Goal: Obtain resource: Download file/media

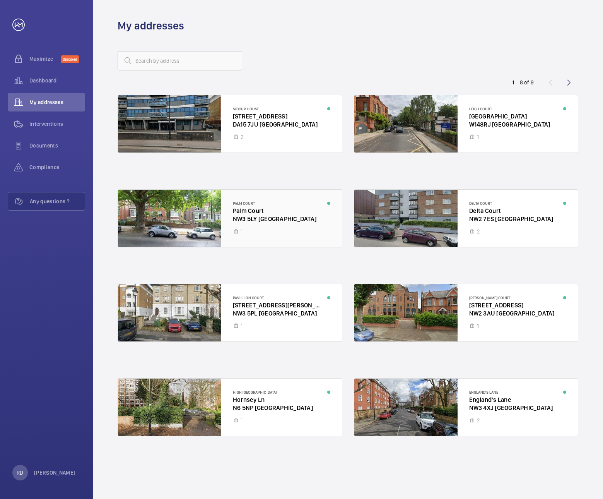
click at [205, 221] on div at bounding box center [230, 218] width 224 height 57
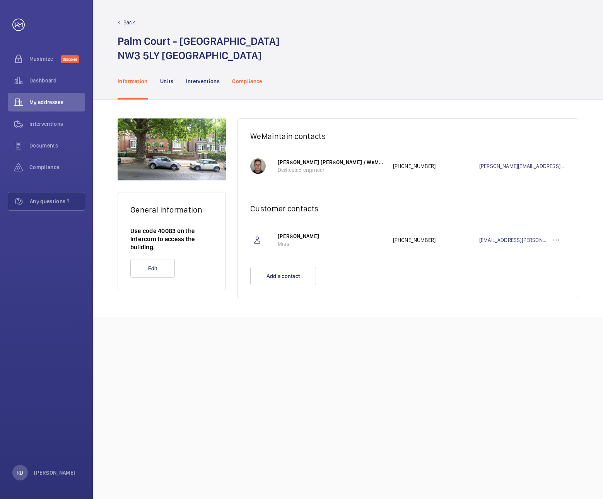
click at [247, 82] on p "Compliance" at bounding box center [247, 81] width 30 height 8
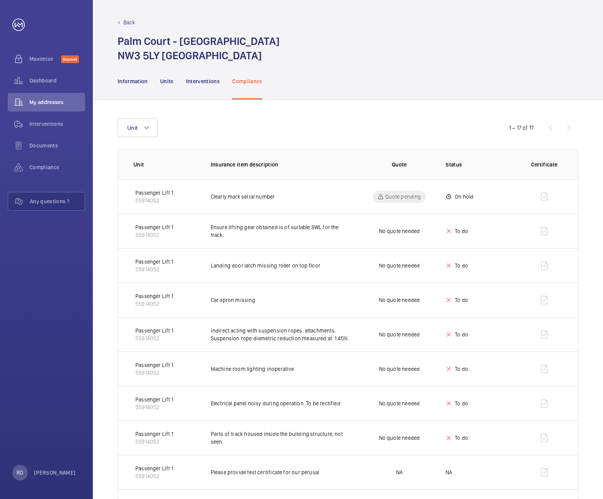
click at [159, 191] on p "Passenger Lift 1" at bounding box center [154, 193] width 38 height 8
click at [158, 188] on td "Passenger Lift 1 55914052" at bounding box center [158, 196] width 80 height 34
click at [156, 193] on p "Passenger Lift 1" at bounding box center [154, 193] width 38 height 8
click at [153, 225] on p "Passenger Lift 1" at bounding box center [154, 227] width 38 height 8
click at [153, 227] on p "Passenger Lift 1" at bounding box center [154, 227] width 38 height 8
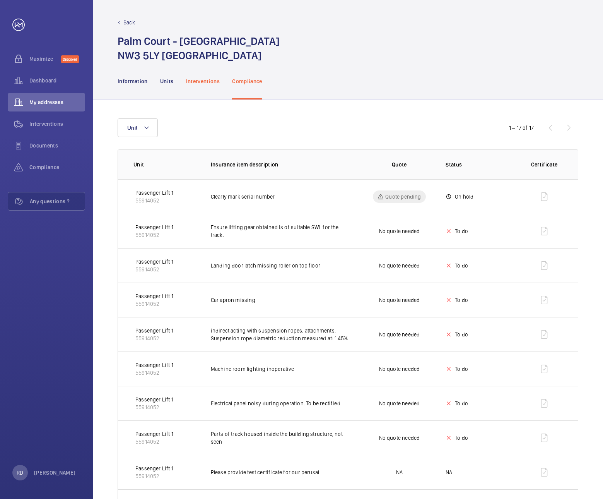
click at [202, 75] on div "Interventions" at bounding box center [203, 81] width 34 height 37
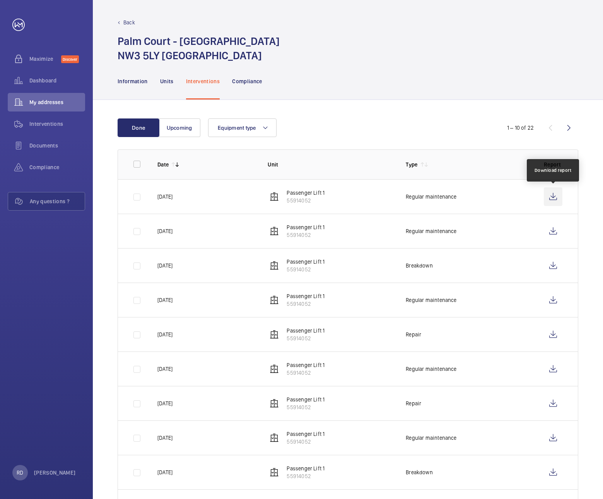
click at [551, 197] on wm-front-icon-button at bounding box center [553, 196] width 19 height 19
click at [551, 226] on wm-front-icon-button at bounding box center [553, 231] width 19 height 19
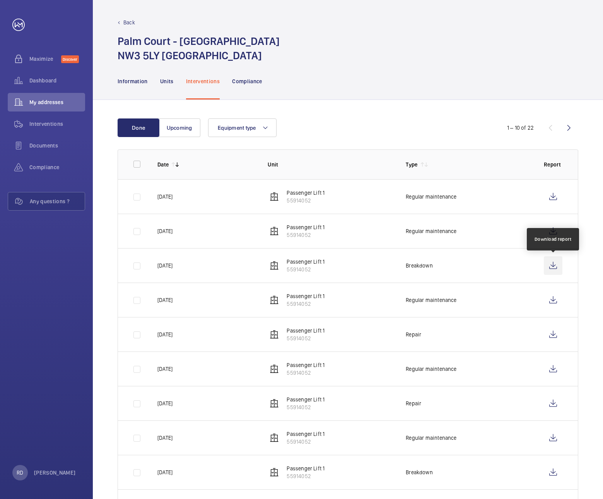
click at [557, 267] on wm-front-icon-button at bounding box center [553, 265] width 19 height 19
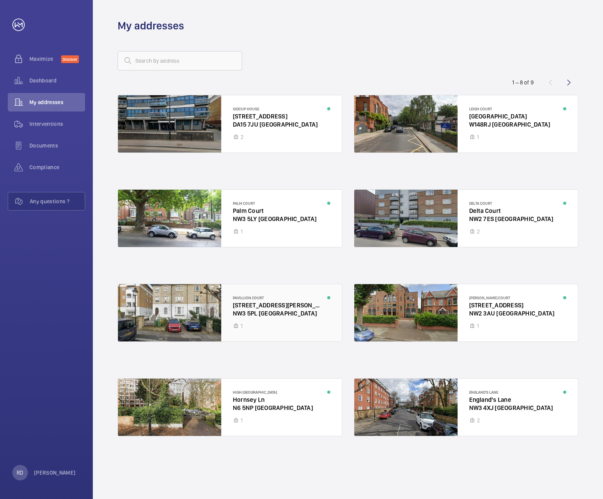
click at [207, 304] on div at bounding box center [230, 312] width 224 height 57
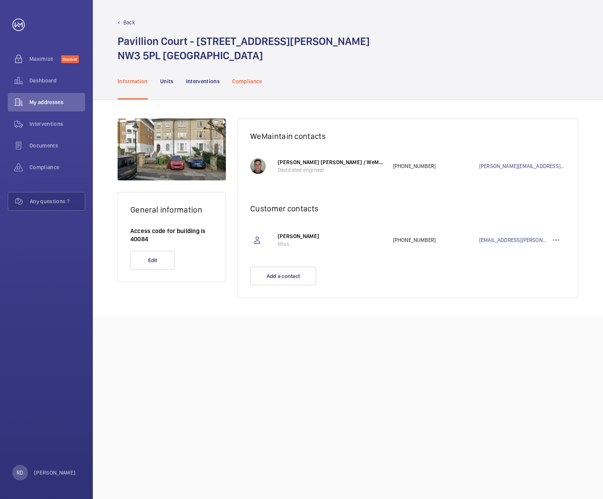
click at [237, 80] on p "Compliance" at bounding box center [247, 81] width 30 height 8
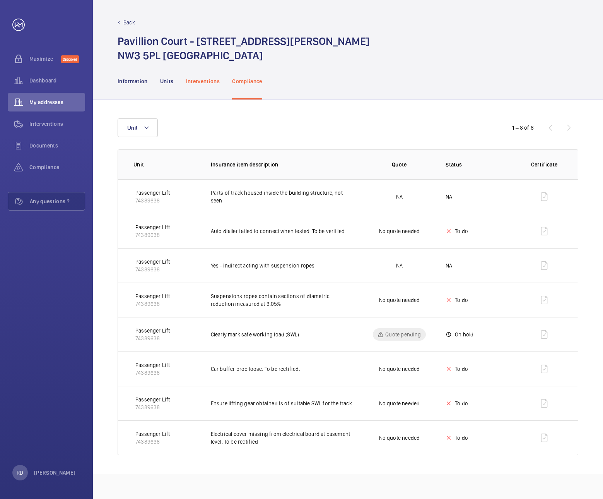
click at [208, 82] on p "Interventions" at bounding box center [203, 81] width 34 height 8
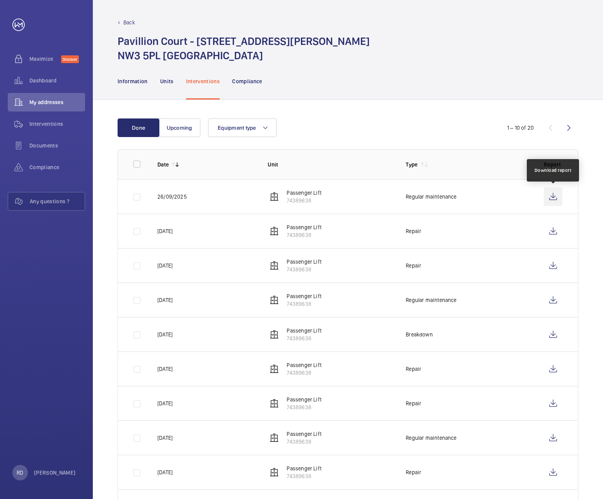
click at [556, 197] on wm-front-icon-button at bounding box center [553, 196] width 19 height 19
